Goal: Task Accomplishment & Management: Manage account settings

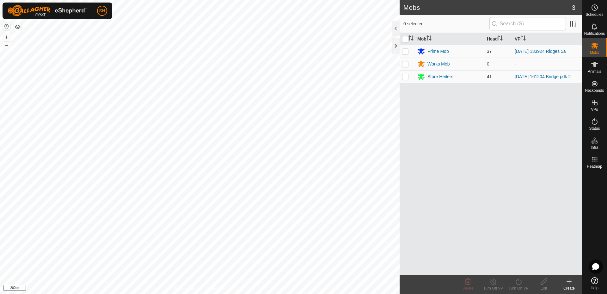
click at [406, 50] on p-checkbox at bounding box center [405, 51] width 6 height 5
checkbox input "true"
click at [407, 77] on p-checkbox at bounding box center [405, 76] width 6 height 5
checkbox input "true"
click at [406, 50] on p-checkbox at bounding box center [405, 51] width 6 height 5
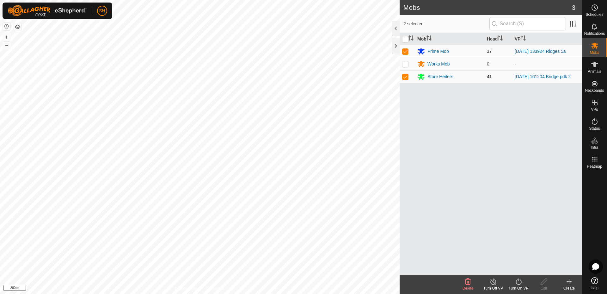
checkbox input "false"
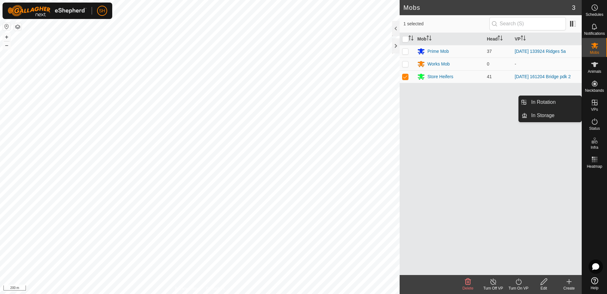
click at [596, 101] on icon at bounding box center [595, 103] width 8 height 8
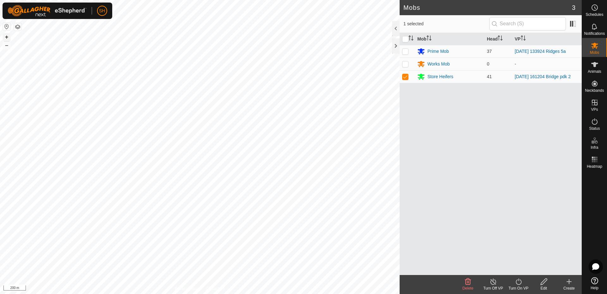
click at [6, 36] on button "+" at bounding box center [7, 37] width 8 height 8
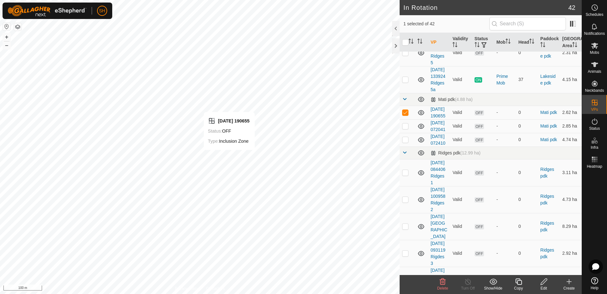
scroll to position [257, 0]
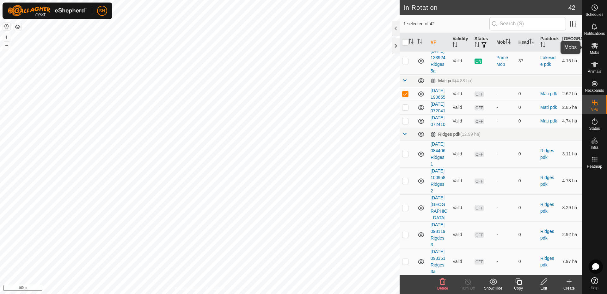
click at [594, 46] on icon at bounding box center [594, 46] width 7 height 6
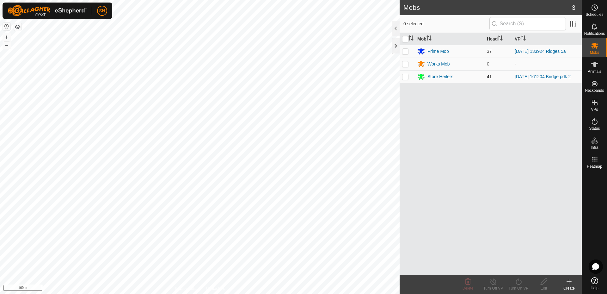
click at [406, 77] on p-checkbox at bounding box center [405, 76] width 6 height 5
checkbox input "true"
click at [594, 120] on icon at bounding box center [595, 122] width 8 height 8
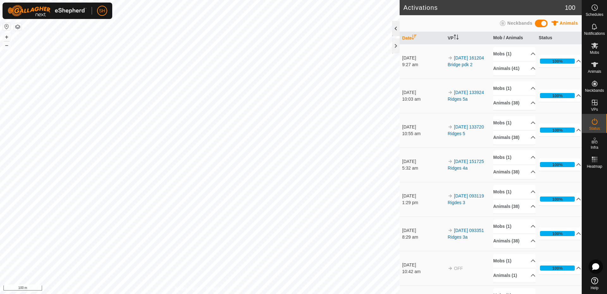
click at [395, 28] on div at bounding box center [396, 28] width 8 height 15
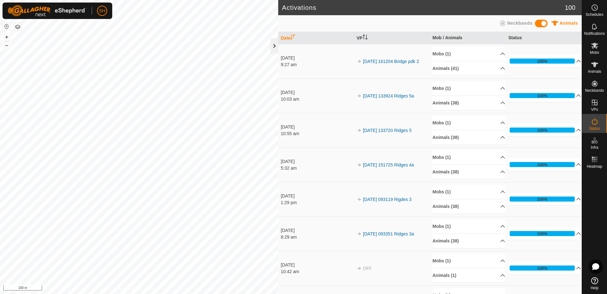
click at [273, 43] on div at bounding box center [275, 45] width 8 height 15
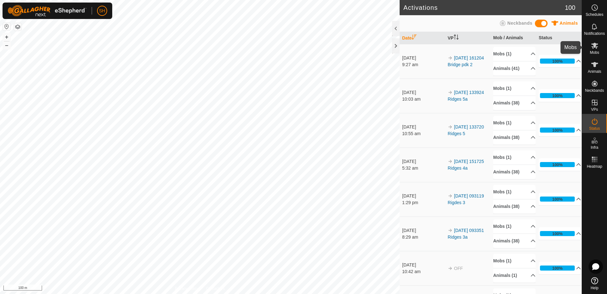
click at [595, 47] on icon at bounding box center [594, 46] width 7 height 6
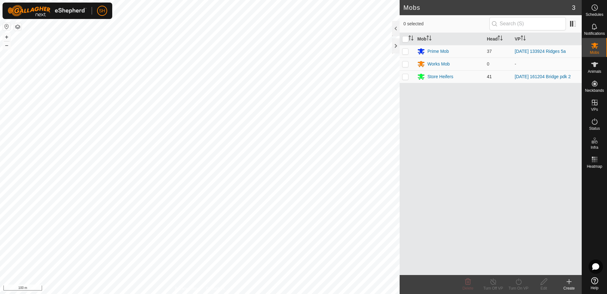
click at [407, 76] on p-checkbox at bounding box center [405, 76] width 6 height 5
checkbox input "true"
click at [493, 282] on line at bounding box center [493, 281] width 5 height 5
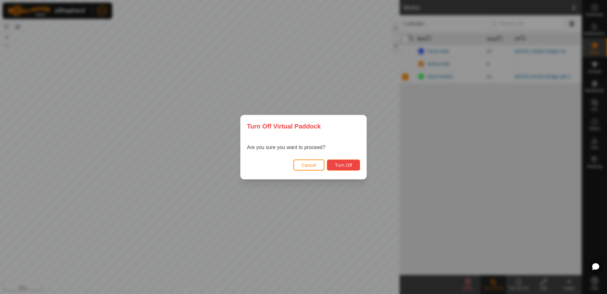
click at [345, 165] on span "Turn Off" at bounding box center [343, 164] width 17 height 5
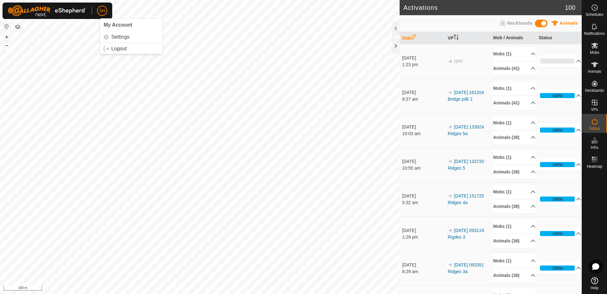
click at [104, 11] on span "SH" at bounding box center [102, 11] width 6 height 7
click at [121, 48] on link "Logout" at bounding box center [131, 49] width 63 height 10
